Goal: Task Accomplishment & Management: Manage account settings

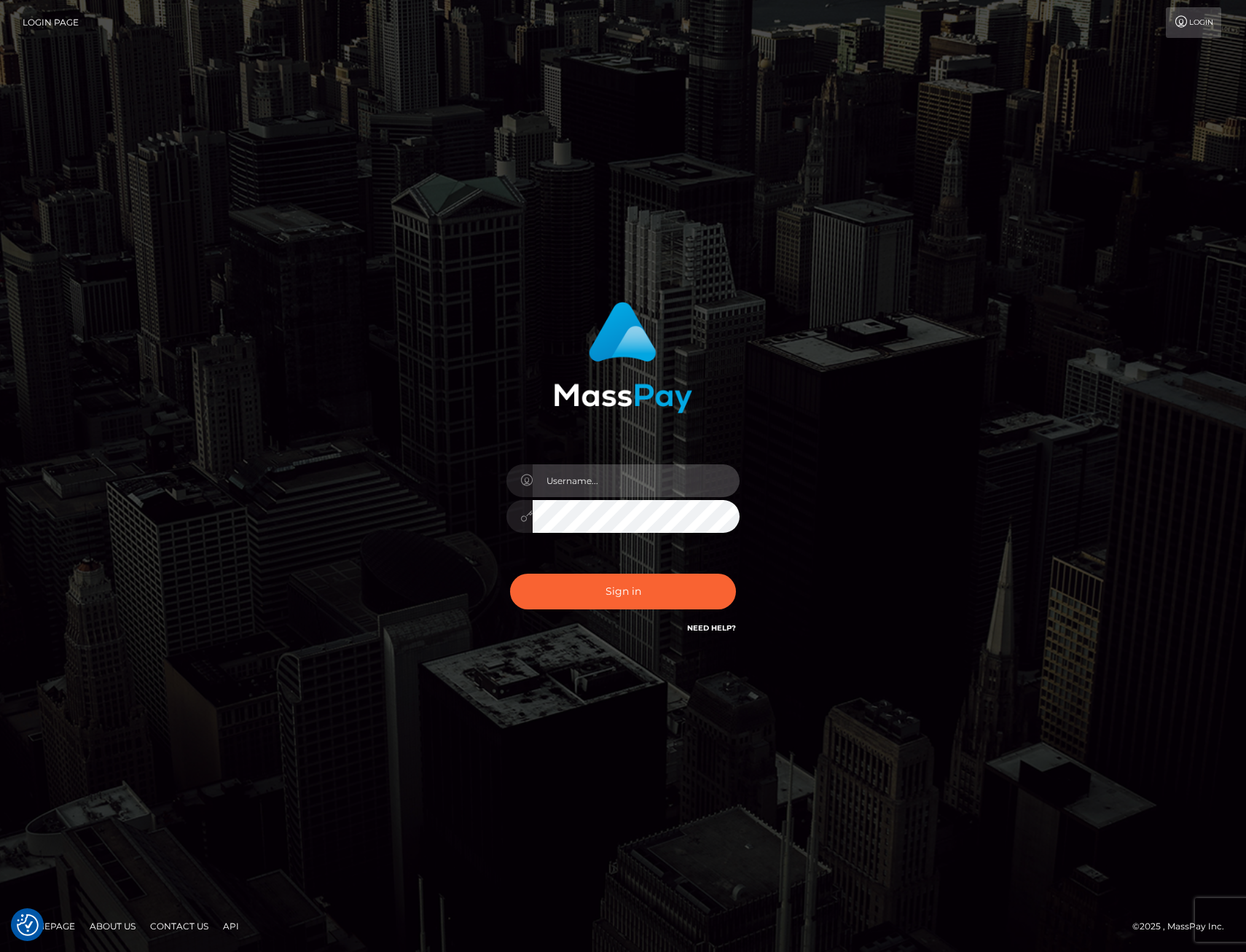
click at [612, 481] on input "text" at bounding box center [636, 480] width 207 height 33
type input "XeniaM"
click at [625, 594] on button "Sign in" at bounding box center [623, 591] width 226 height 36
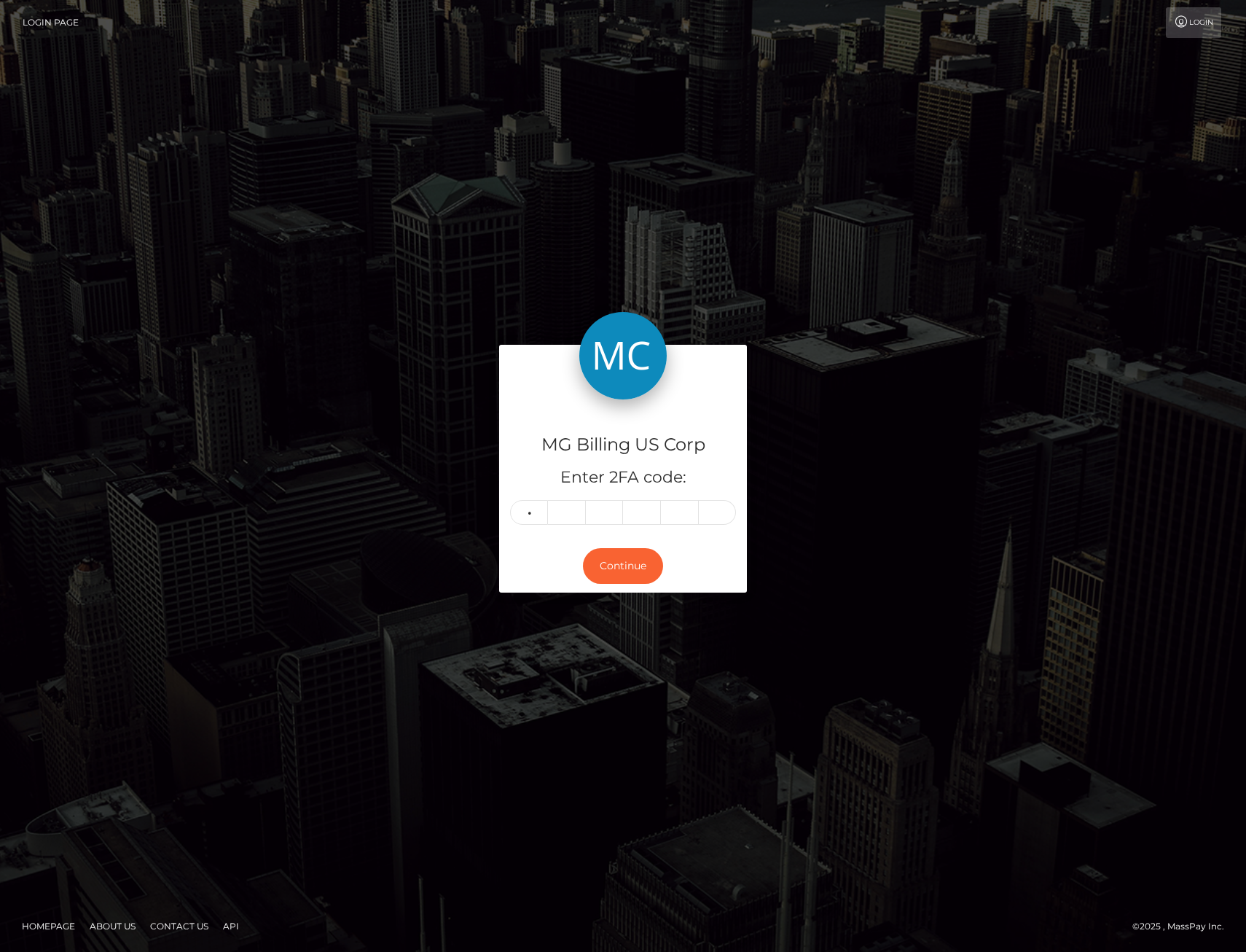
type input "2"
type input "3"
type input "4"
type input "8"
type input "0"
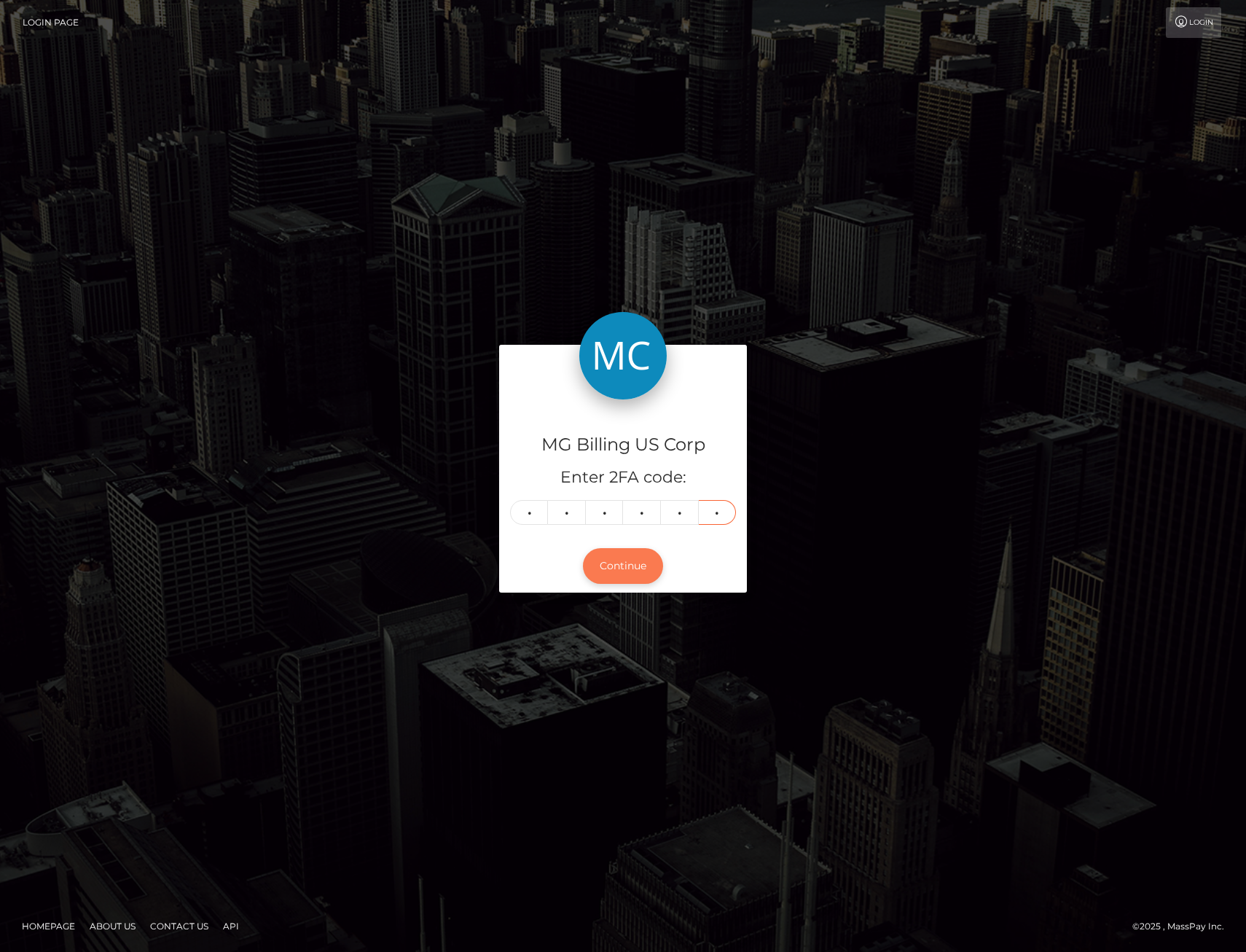
type input "6"
click at [639, 571] on button "Continue" at bounding box center [623, 566] width 80 height 36
